Goal: Browse casually: Explore the website without a specific task or goal

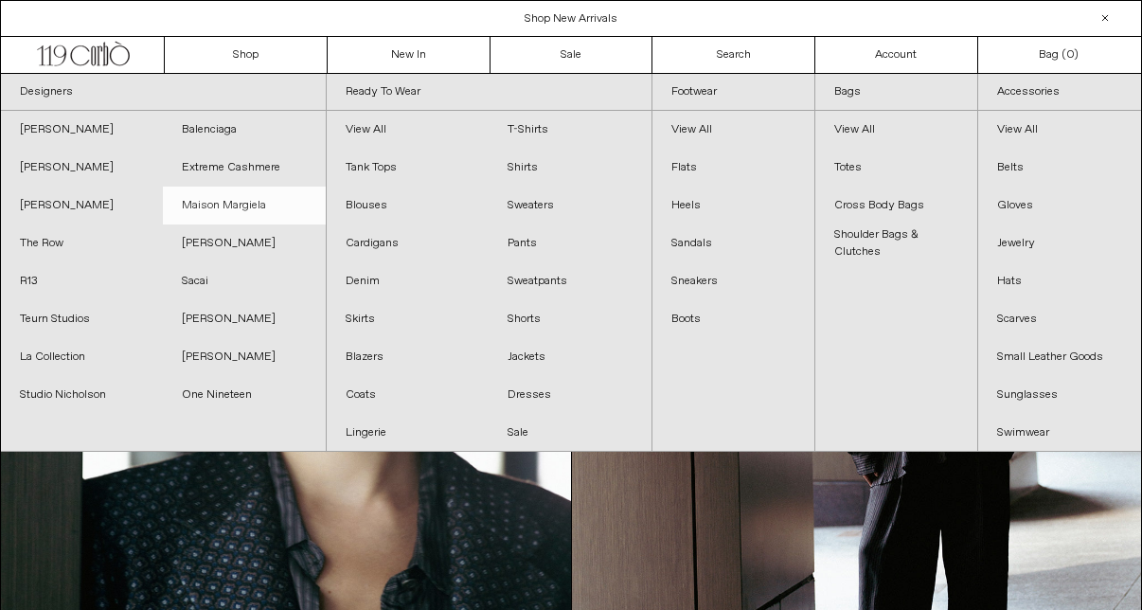
click at [261, 208] on link "Maison Margiela" at bounding box center [244, 206] width 162 height 38
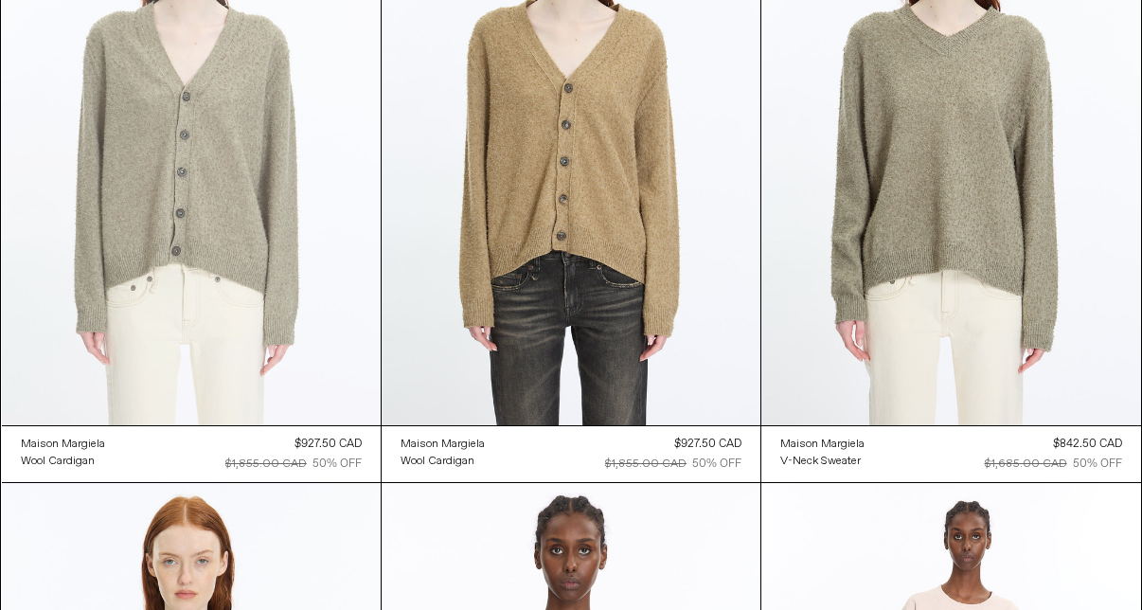
scroll to position [4637, 0]
click at [300, 230] on at bounding box center [191, 142] width 379 height 568
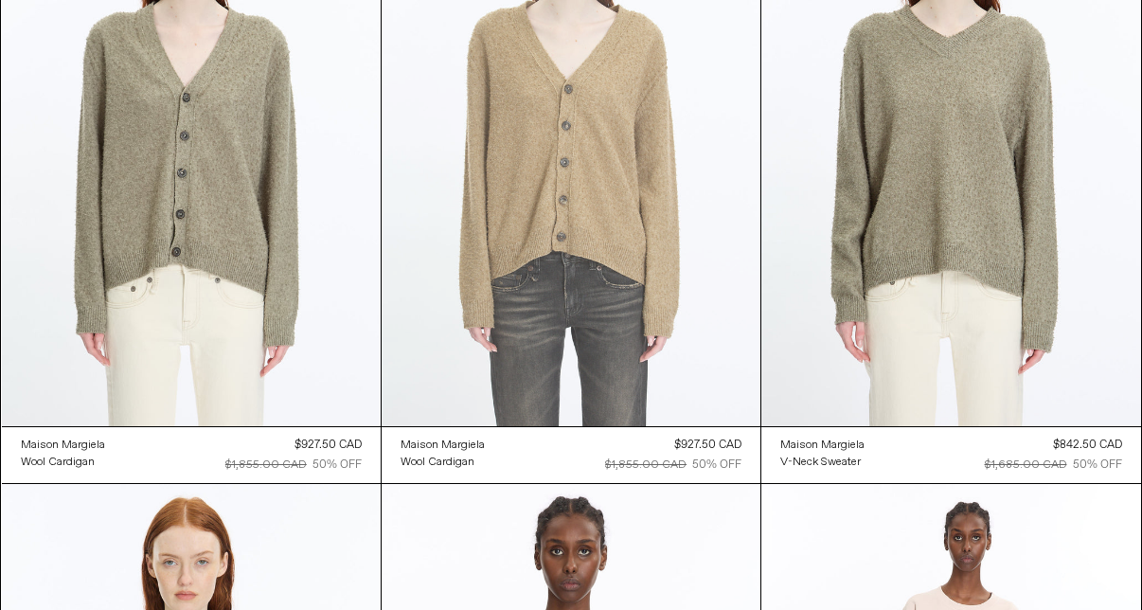
click at [552, 238] on at bounding box center [571, 142] width 379 height 568
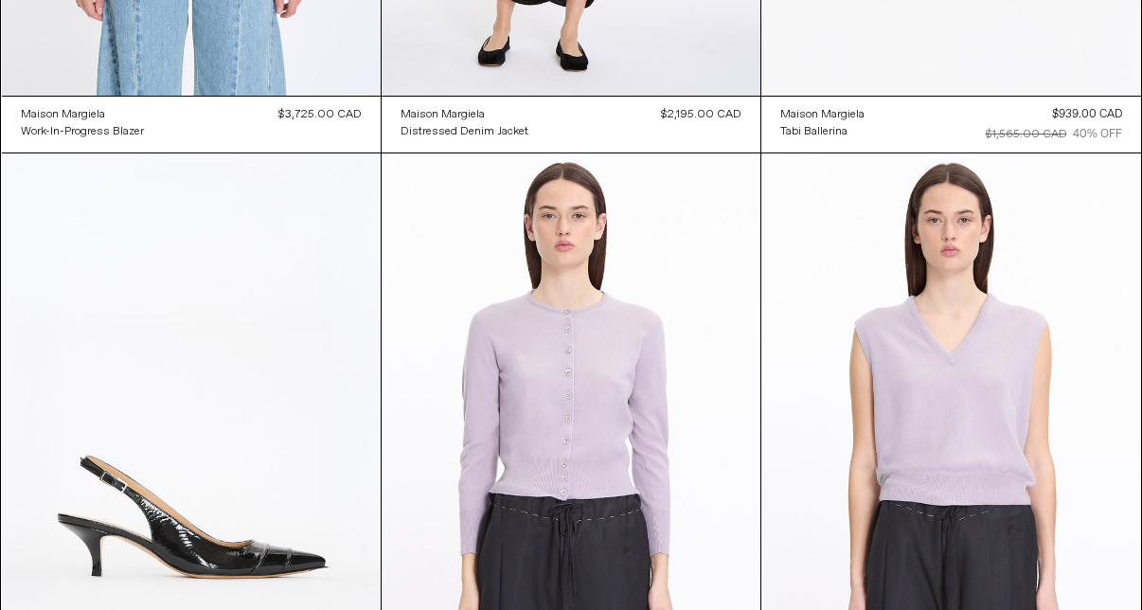
scroll to position [1148, 0]
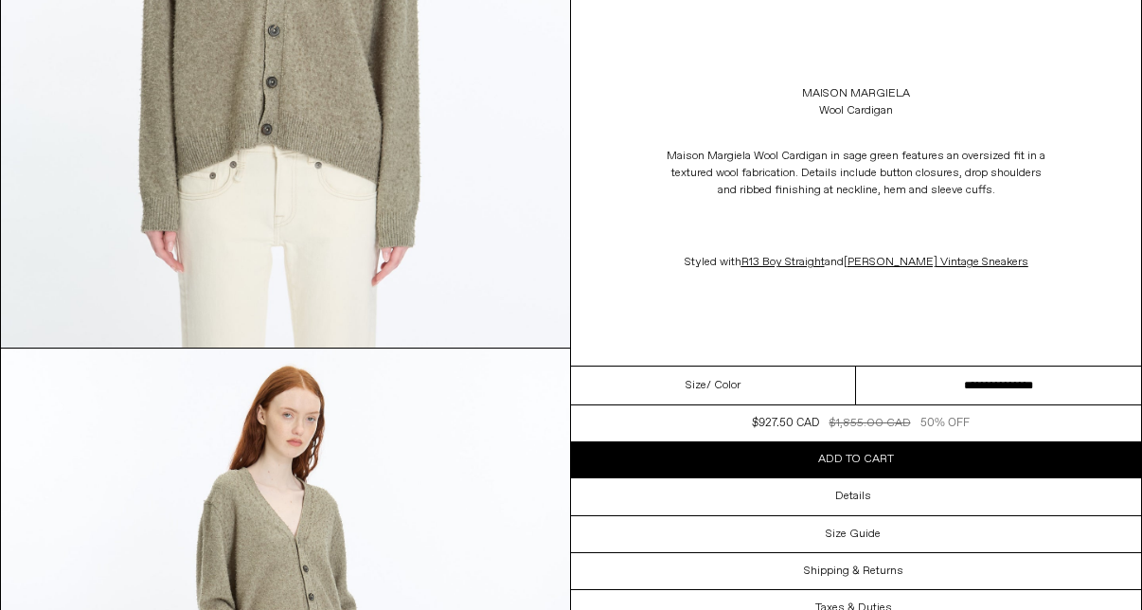
scroll to position [505, 0]
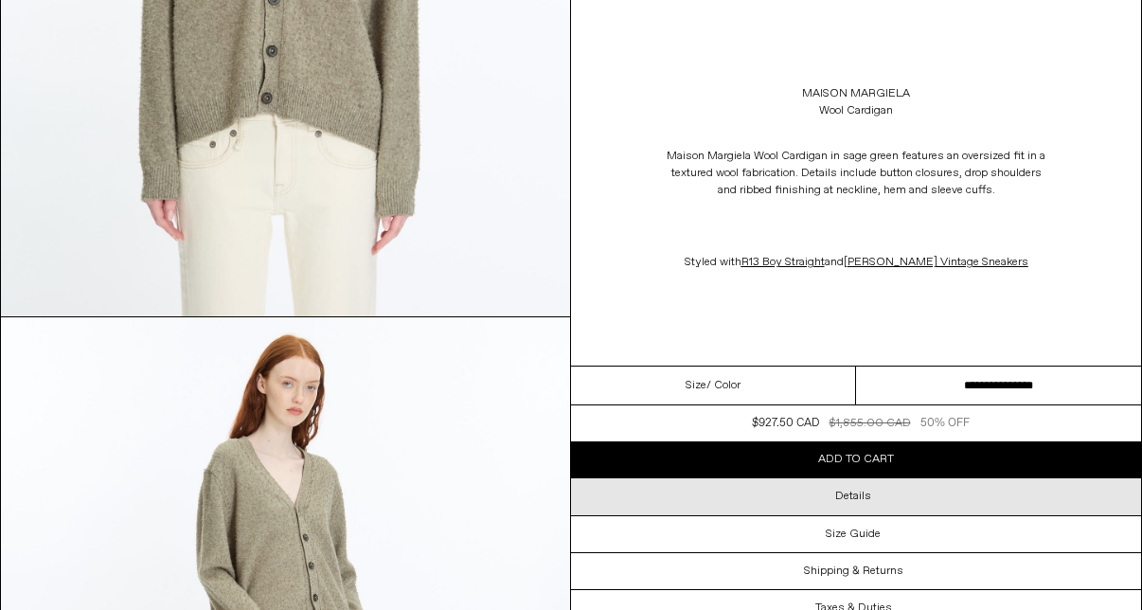
click at [648, 514] on div "Details" at bounding box center [856, 496] width 570 height 36
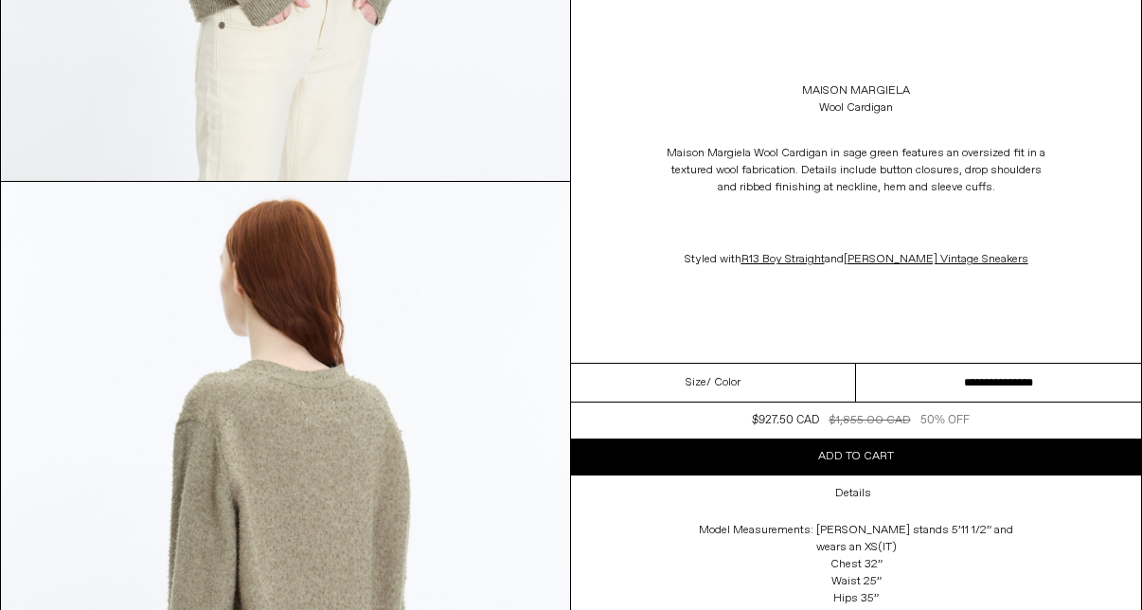
scroll to position [2068, 0]
